Goal: Obtain resource: Obtain resource

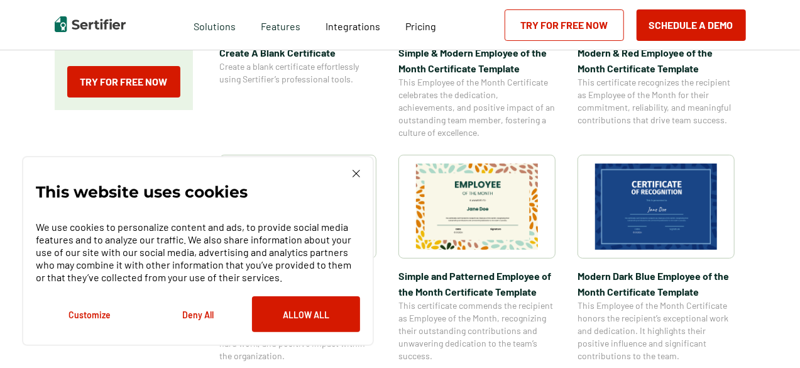
scroll to position [426, 0]
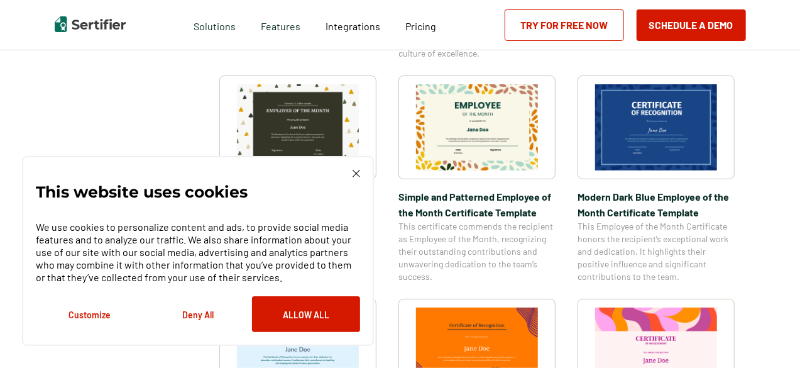
click at [657, 124] on img at bounding box center [656, 127] width 122 height 86
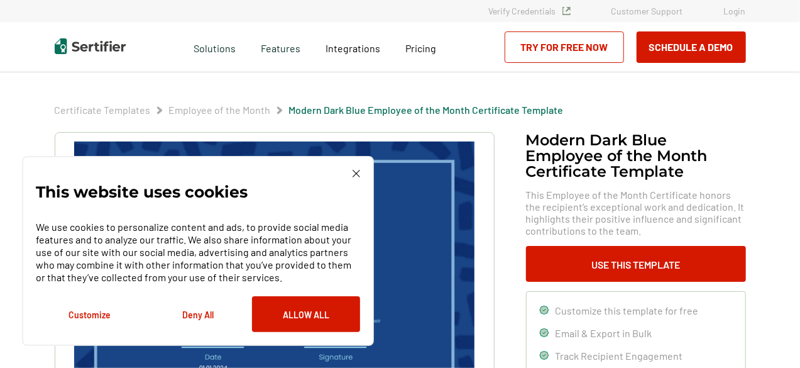
click at [196, 319] on button "Deny All" at bounding box center [198, 314] width 108 height 36
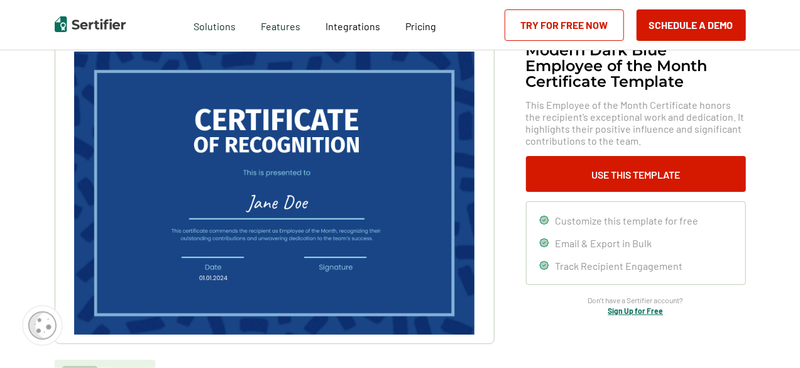
scroll to position [114, 0]
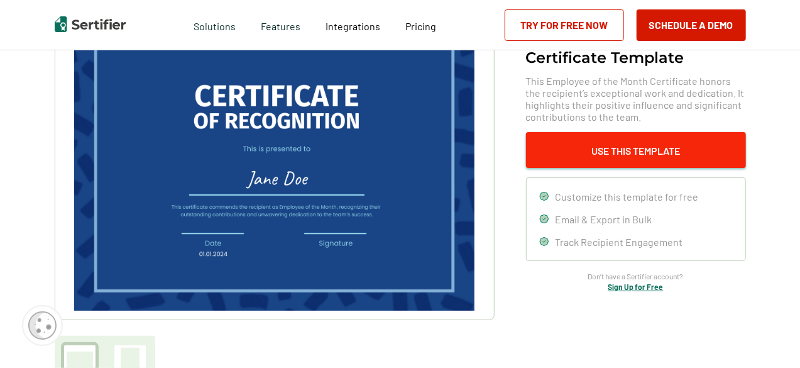
click at [616, 151] on button "Use This Template" at bounding box center [636, 150] width 220 height 36
